Goal: Check status: Check status

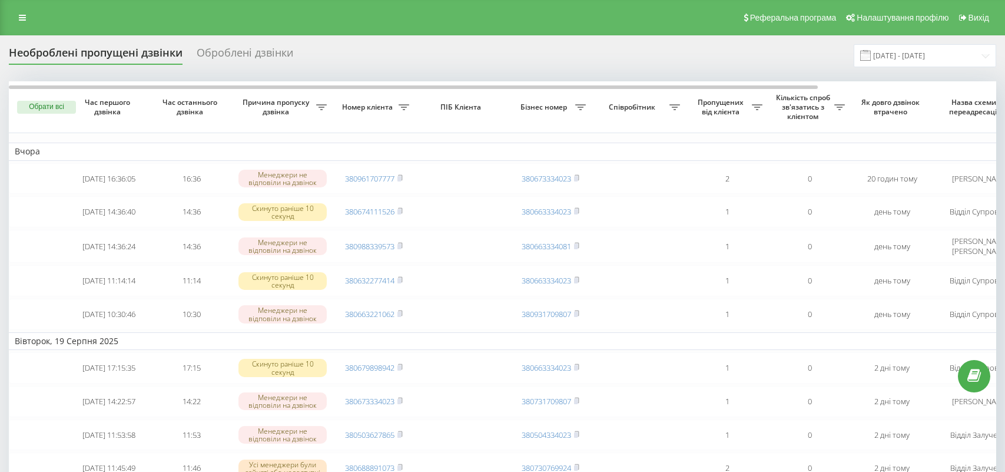
drag, startPoint x: 0, startPoint y: 0, endPoint x: 235, endPoint y: 54, distance: 241.5
click at [235, 54] on div "Оброблені дзвінки" at bounding box center [245, 56] width 97 height 18
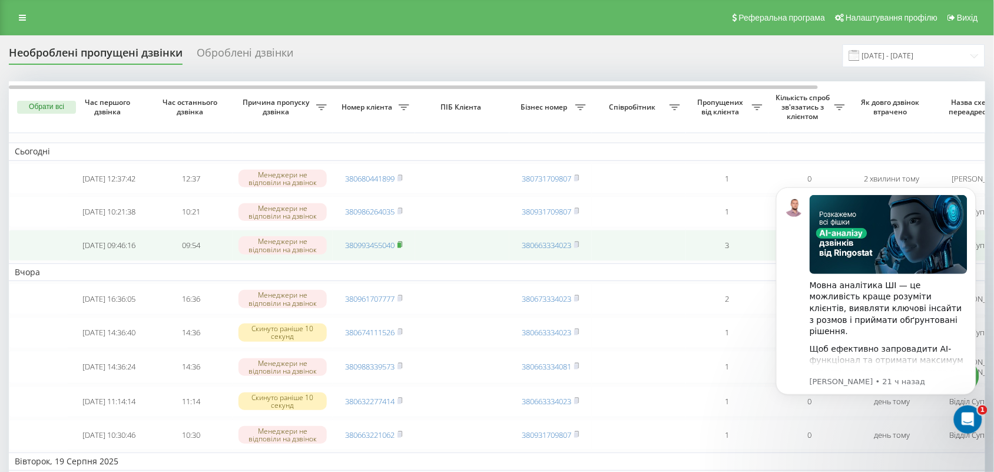
click at [399, 248] on icon at bounding box center [399, 244] width 5 height 7
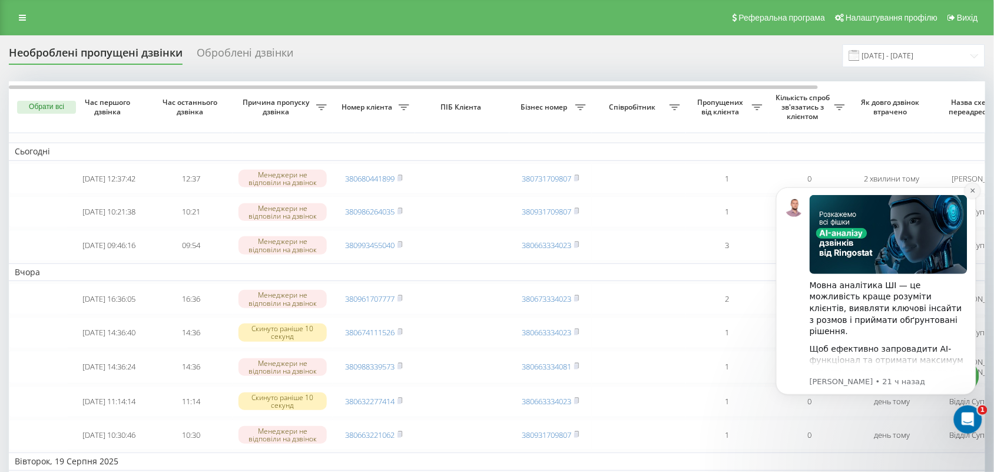
click at [969, 190] on icon "Dismiss notification" at bounding box center [972, 190] width 6 height 6
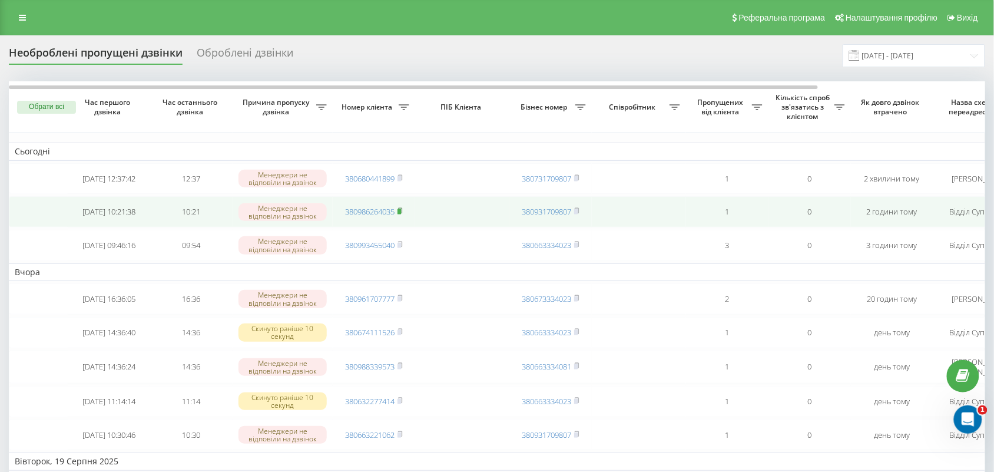
click at [399, 214] on rect at bounding box center [399, 211] width 4 height 5
